Goal: Information Seeking & Learning: Understand process/instructions

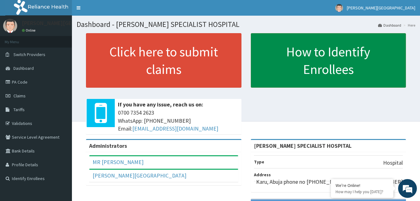
click at [318, 68] on link "How to Identify Enrollees" at bounding box center [328, 60] width 155 height 54
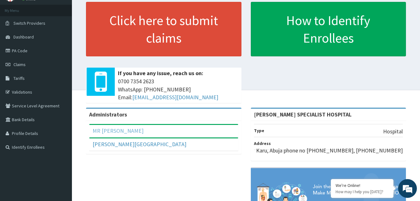
click at [124, 131] on link "MR [PERSON_NAME]" at bounding box center [118, 130] width 51 height 7
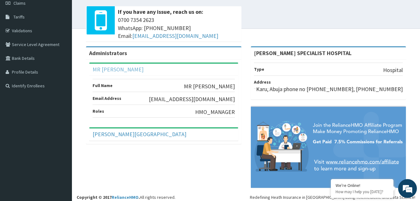
scroll to position [95, 0]
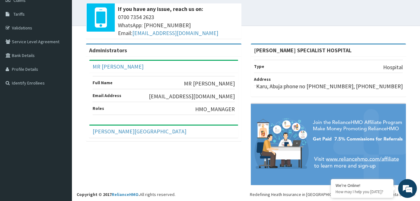
click at [108, 121] on div "Full Name MR ANEKE JOEL Email Address anekejoe@yahoo.com Roles HMO_MANAGER" at bounding box center [163, 98] width 149 height 51
click at [106, 134] on link "[PERSON_NAME][GEOGRAPHIC_DATA]" at bounding box center [140, 131] width 94 height 7
click at [0, 0] on div "Full Name MICHAEL CROSS HOSPITAL Email Address michcross_2005@yahoo.co.uk Roles…" at bounding box center [0, 0] width 0 height 0
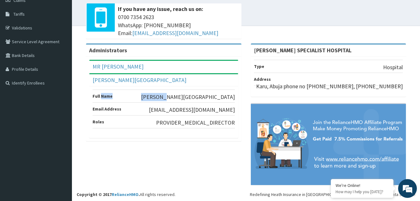
click at [106, 128] on li "Roles PROVIDER_MEDICAL_DIRECTOR" at bounding box center [164, 121] width 142 height 13
drag, startPoint x: 106, startPoint y: 133, endPoint x: 111, endPoint y: 154, distance: 21.5
click at [111, 154] on div "Administrators MR ANEKE JOEL Full Name MR ANEKE JOEL Email Address anekejoe@yah…" at bounding box center [246, 117] width 339 height 148
click at [21, 84] on link "Identify Enrollees" at bounding box center [36, 83] width 72 height 14
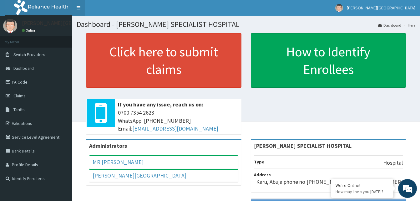
click at [80, 9] on link "Toggle navigation" at bounding box center [78, 8] width 13 height 16
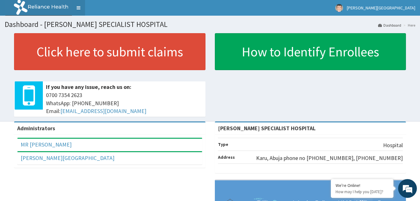
click at [78, 7] on link "Toggle navigation" at bounding box center [78, 8] width 13 height 16
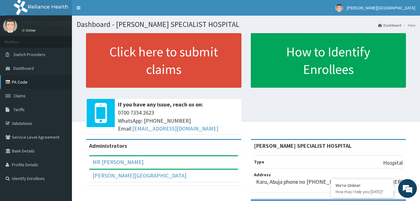
click at [40, 81] on link "PA Code" at bounding box center [36, 82] width 72 height 14
